Goal: Task Accomplishment & Management: Manage account settings

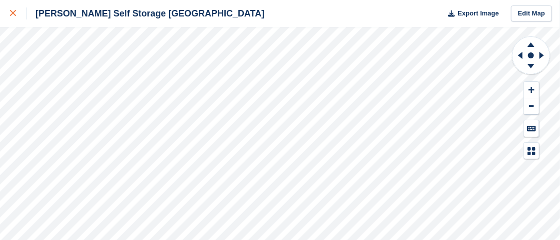
click at [15, 10] on icon at bounding box center [13, 13] width 6 height 6
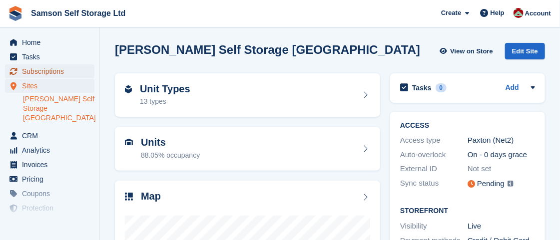
click at [62, 76] on span "Subscriptions" at bounding box center [52, 71] width 60 height 14
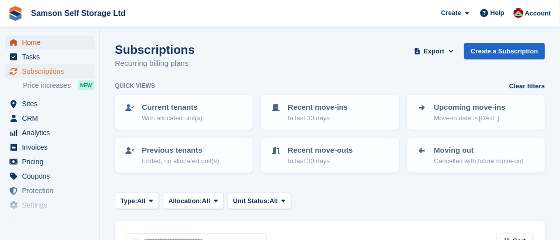
click at [41, 41] on span "Home" at bounding box center [52, 42] width 60 height 14
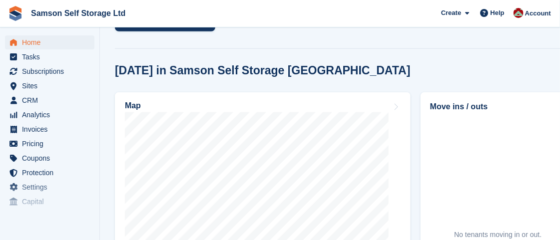
scroll to position [322, 0]
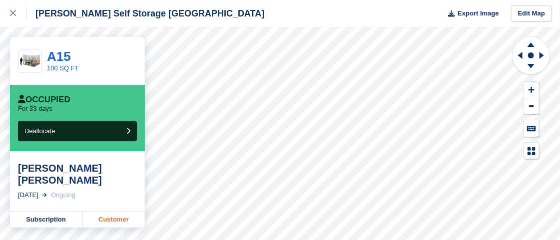
click at [99, 219] on link "Customer" at bounding box center [113, 220] width 62 height 16
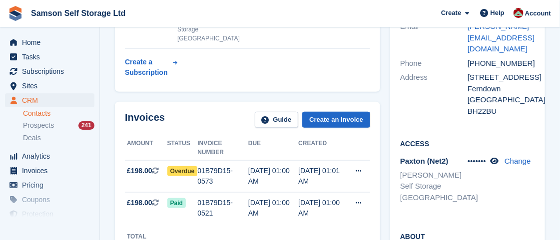
scroll to position [225, 0]
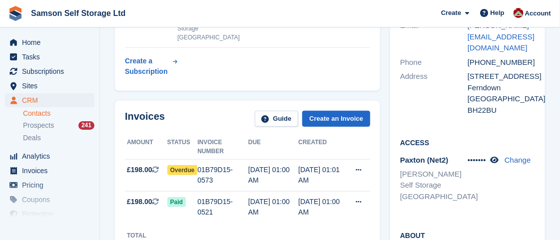
click at [176, 210] on td "Paid" at bounding box center [182, 207] width 30 height 31
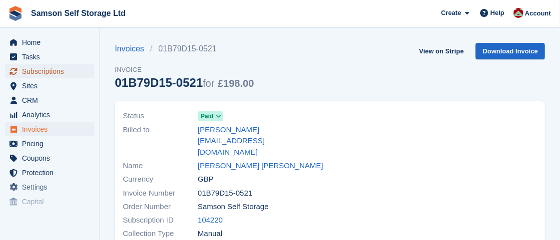
click at [49, 70] on span "Subscriptions" at bounding box center [52, 71] width 60 height 14
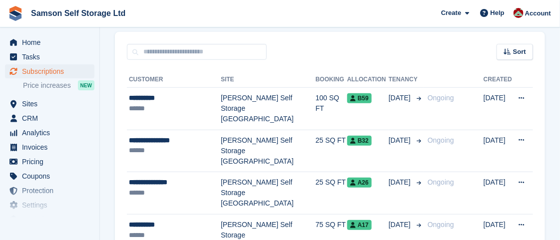
scroll to position [184, 0]
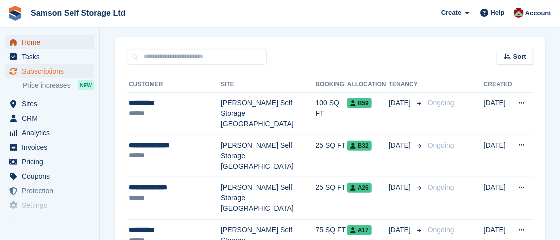
click at [62, 43] on span "Home" at bounding box center [52, 42] width 60 height 14
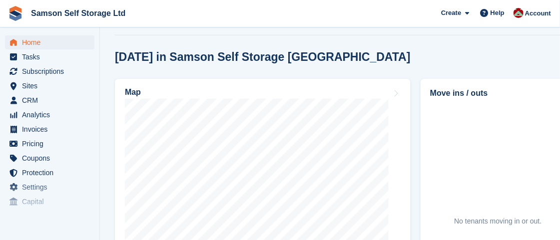
scroll to position [335, 0]
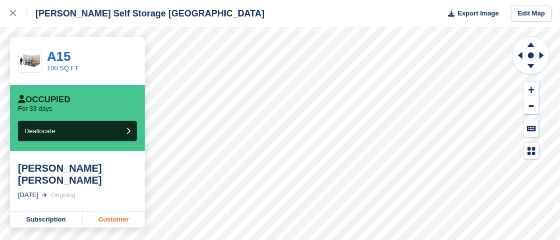
click at [99, 224] on link "Customer" at bounding box center [113, 220] width 62 height 16
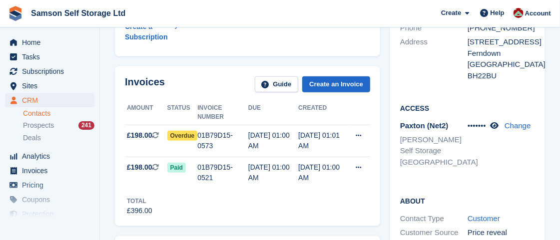
scroll to position [262, 0]
